Goal: Entertainment & Leisure: Consume media (video, audio)

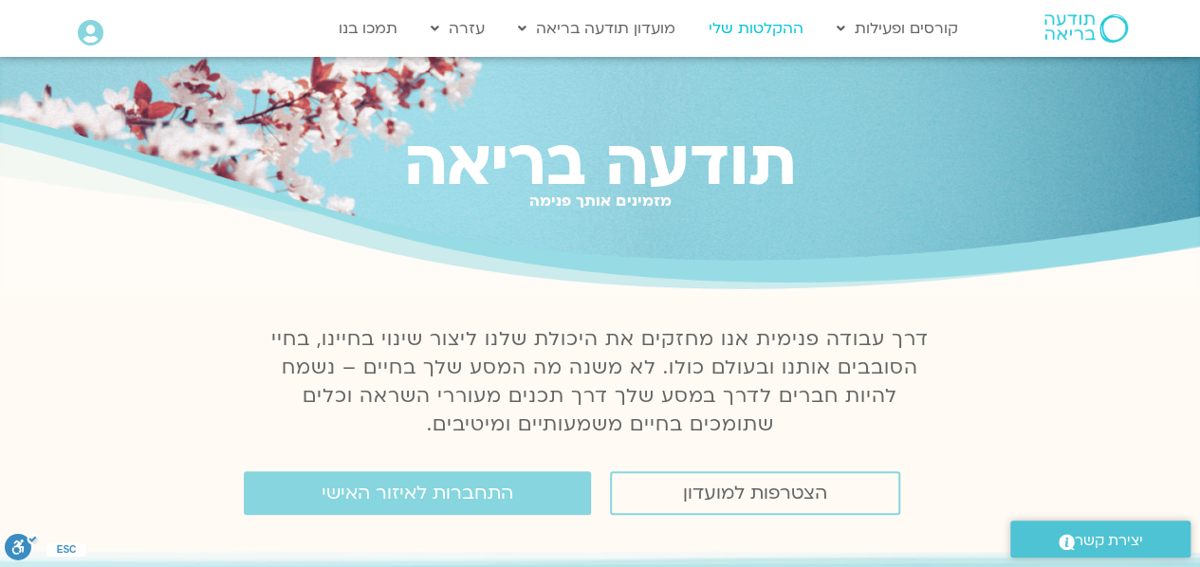
click at [768, 26] on link "ההקלטות שלי" at bounding box center [756, 28] width 114 height 36
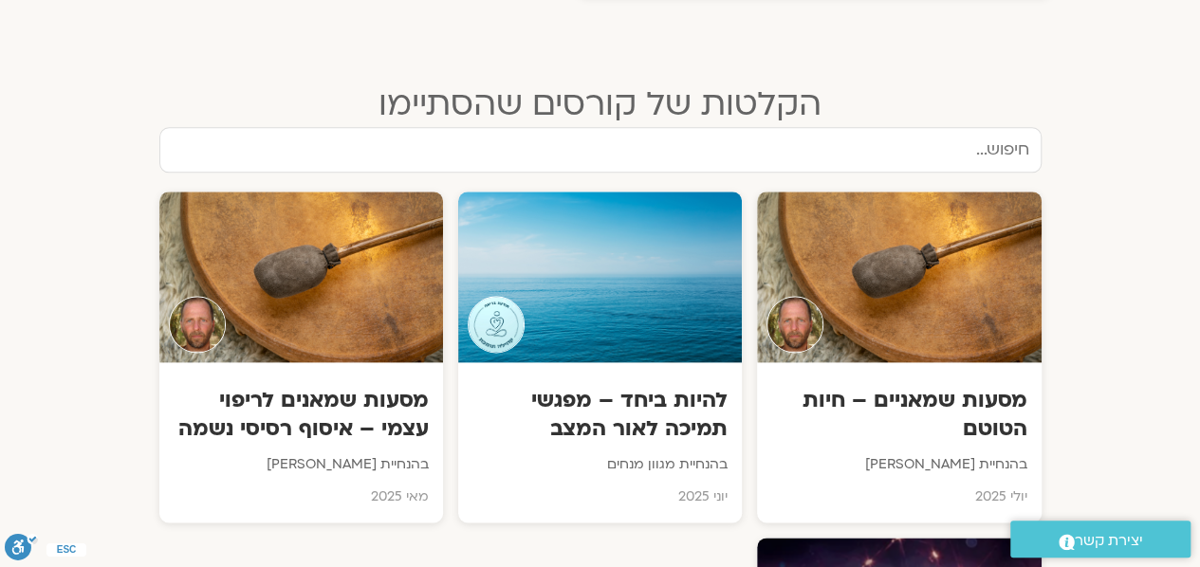
scroll to position [1065, 0]
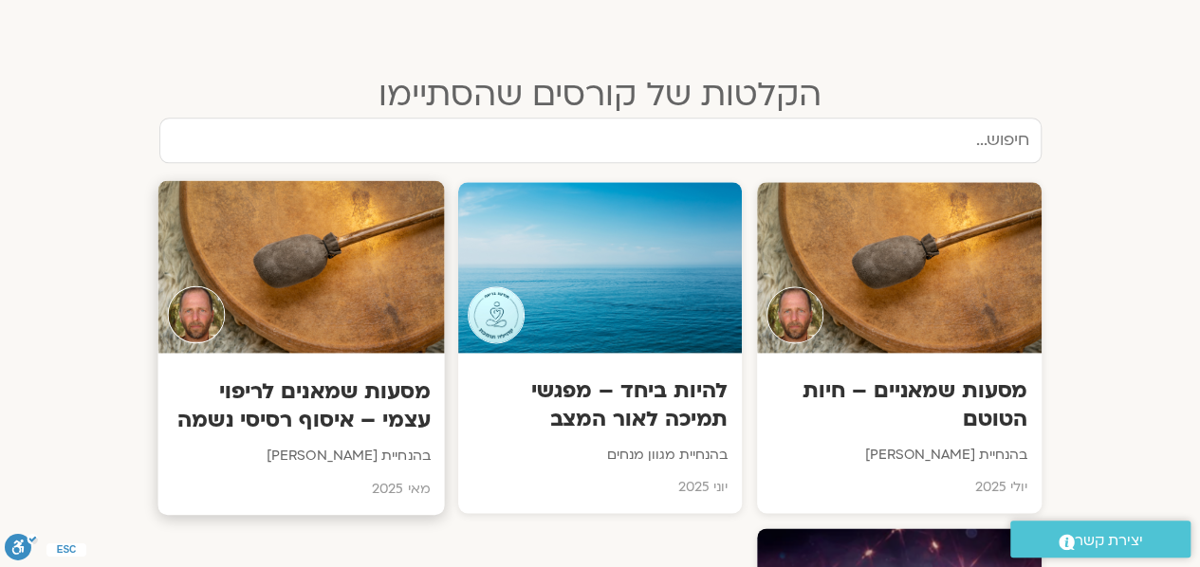
click at [379, 297] on div at bounding box center [301, 266] width 287 height 173
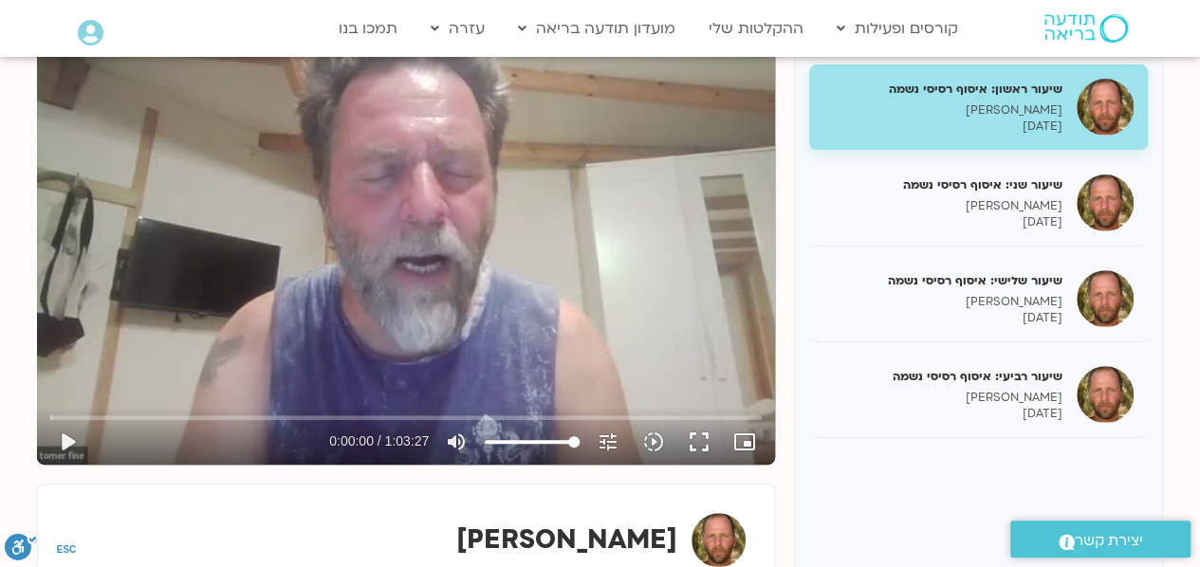
scroll to position [256, 0]
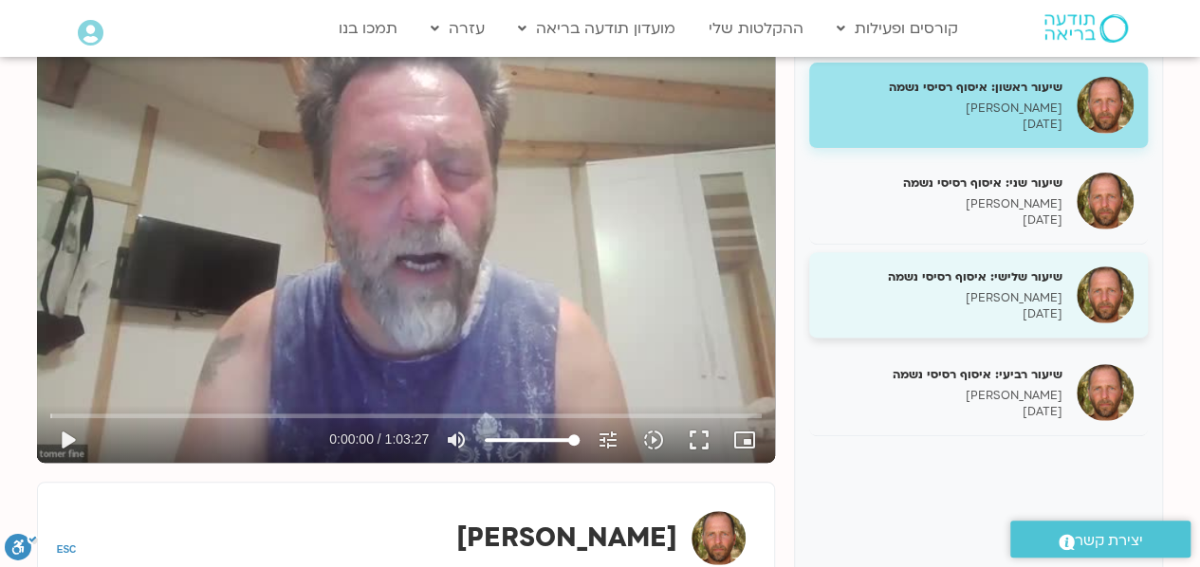
click at [1002, 283] on h5 "שיעור שלישי: איסוף רסיסי נשמה" at bounding box center [943, 277] width 239 height 17
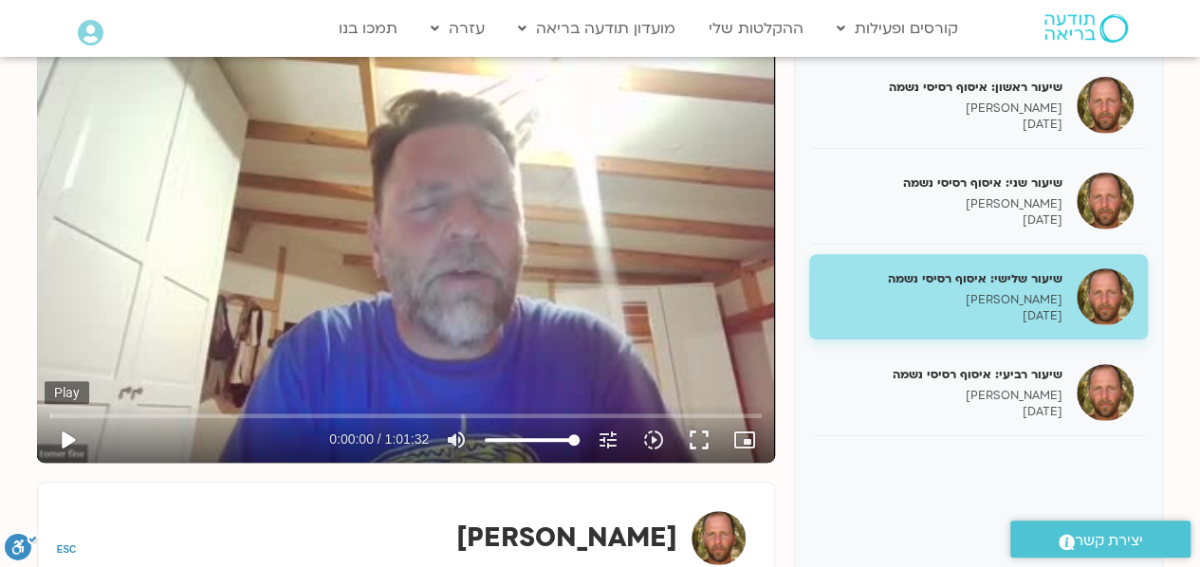
click at [68, 434] on button "play_arrow" at bounding box center [68, 441] width 46 height 46
click at [72, 414] on input "Seek" at bounding box center [406, 415] width 712 height 11
click at [195, 415] on input "Seek" at bounding box center [406, 415] width 712 height 11
click at [186, 415] on input "Seek" at bounding box center [406, 415] width 712 height 11
click at [268, 414] on input "Seek" at bounding box center [406, 415] width 712 height 11
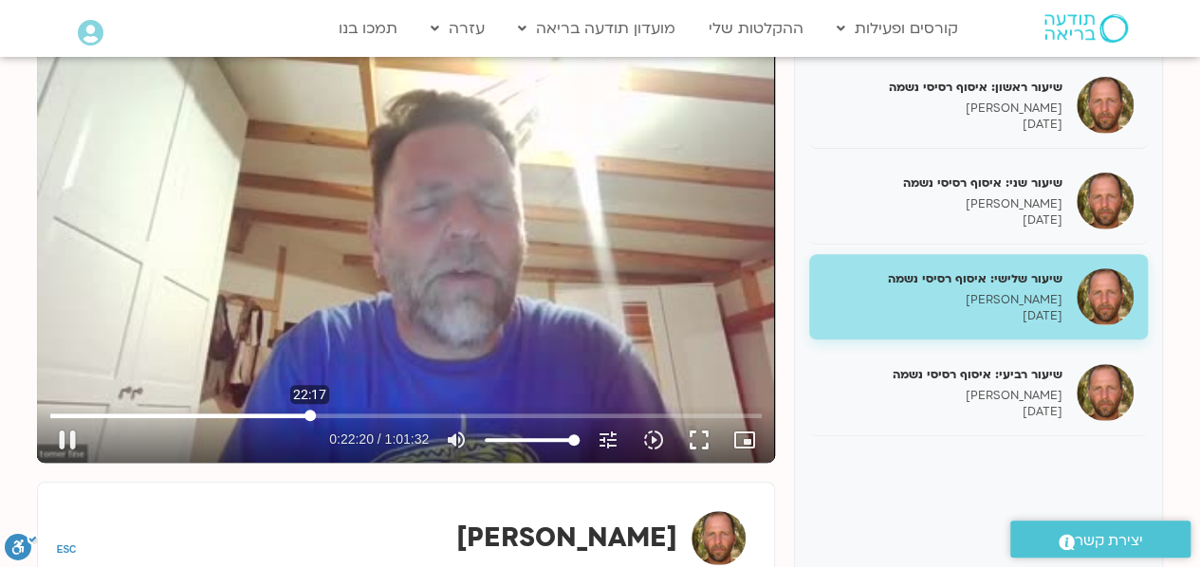
click at [309, 414] on input "Seek" at bounding box center [406, 415] width 712 height 11
click at [338, 410] on input "Seek" at bounding box center [406, 415] width 712 height 11
click at [67, 440] on button "pause" at bounding box center [68, 441] width 46 height 46
click at [61, 434] on button "play_arrow" at bounding box center [68, 441] width 46 height 46
click at [324, 415] on input "Seek" at bounding box center [406, 415] width 712 height 11
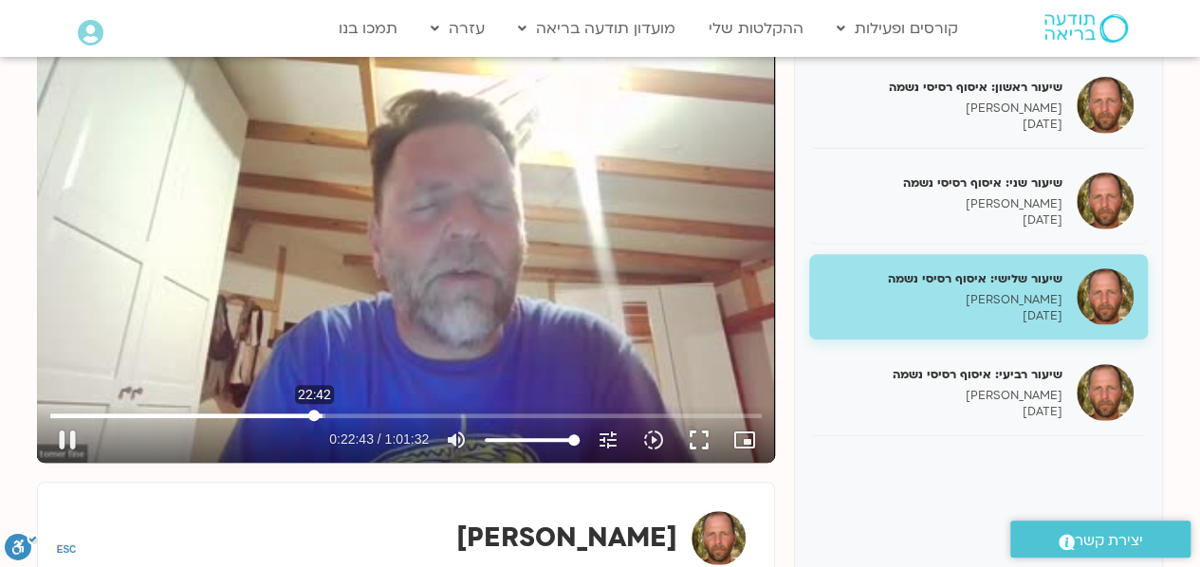
click at [314, 414] on input "Seek" at bounding box center [406, 415] width 712 height 11
click at [305, 411] on input "Seek" at bounding box center [406, 415] width 712 height 11
drag, startPoint x: 76, startPoint y: 422, endPoint x: 102, endPoint y: 414, distance: 27.0
click at [95, 419] on div "Skip Ad 1:57 pause 0:43:13 / 1:01:32 volume_up Mute tune Resolution Auto 240p s…" at bounding box center [406, 432] width 723 height 62
click at [61, 441] on button "pause" at bounding box center [68, 441] width 46 height 46
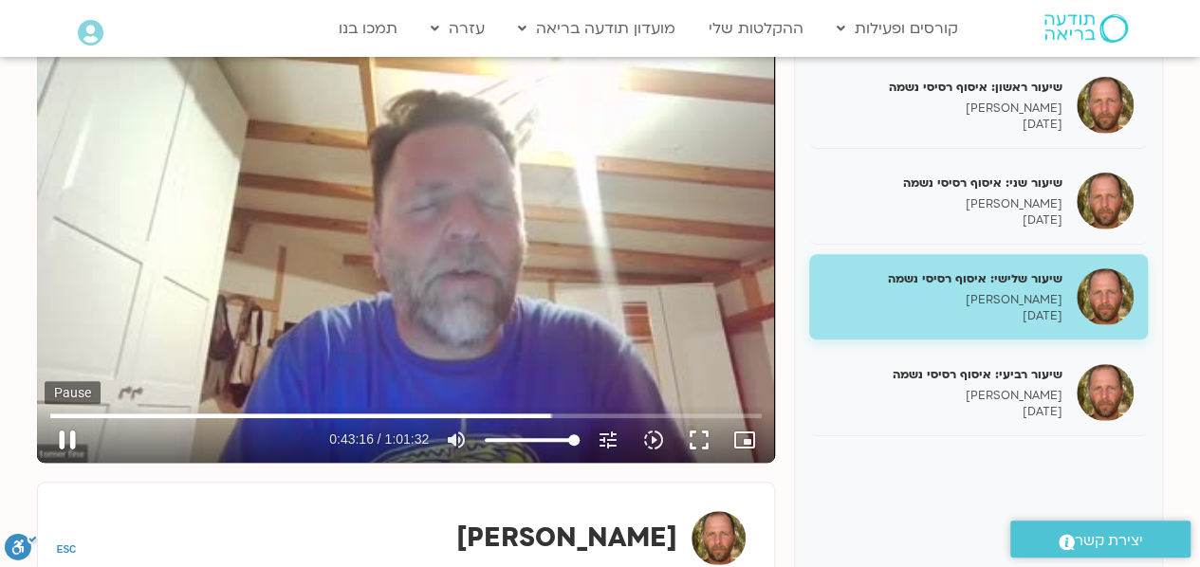
type input "2596.621319"
